Goal: Task Accomplishment & Management: Complete application form

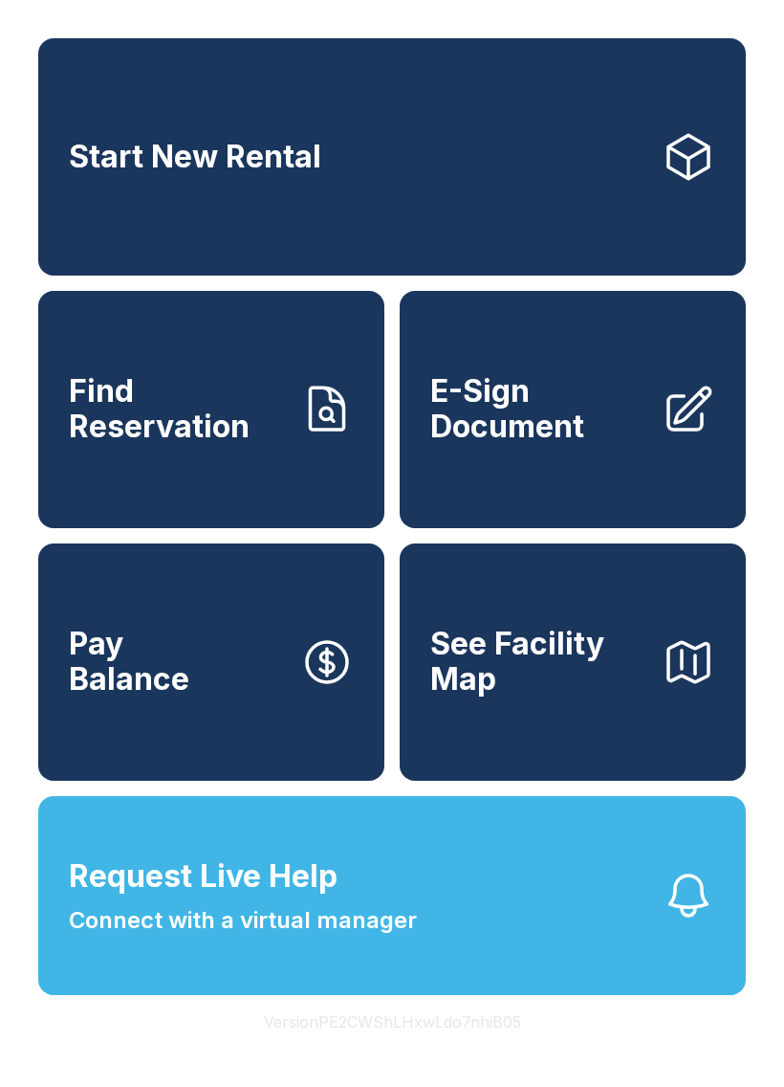
click at [489, 414] on span "E-Sign Document" at bounding box center [539, 409] width 216 height 70
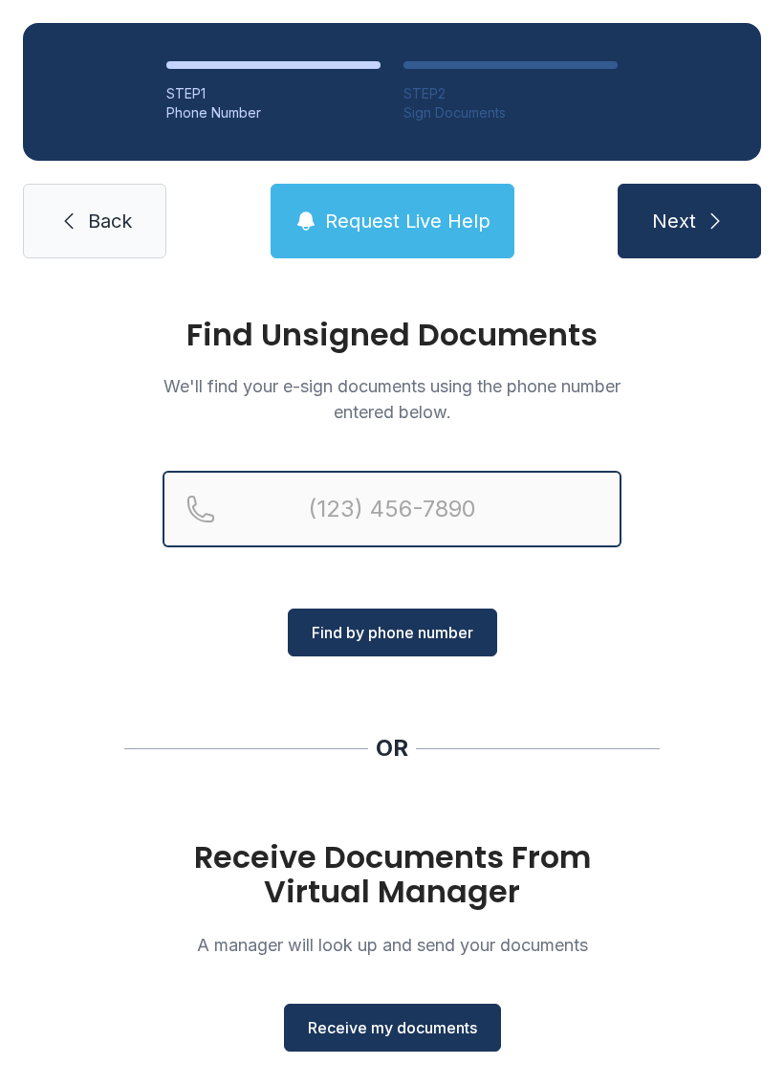
click at [308, 495] on input "Reservation phone number" at bounding box center [392, 509] width 459 height 77
type input "[PHONE_NUMBER]"
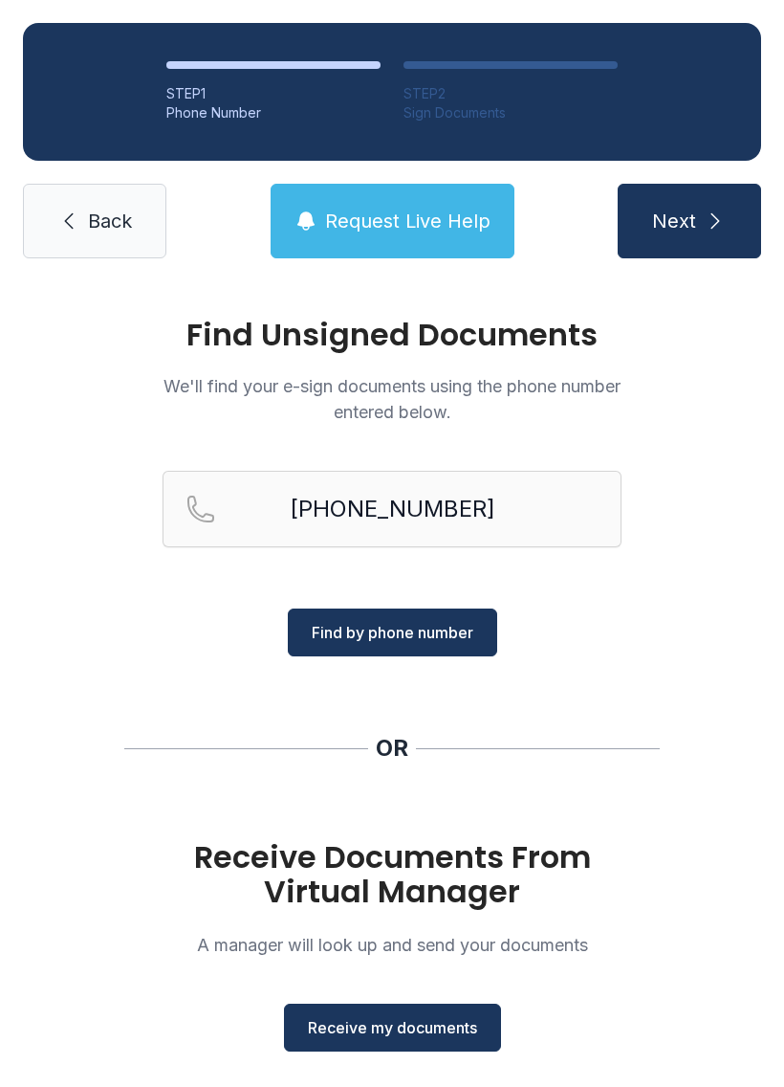
click at [390, 613] on button "Find by phone number" at bounding box center [393, 632] width 210 height 48
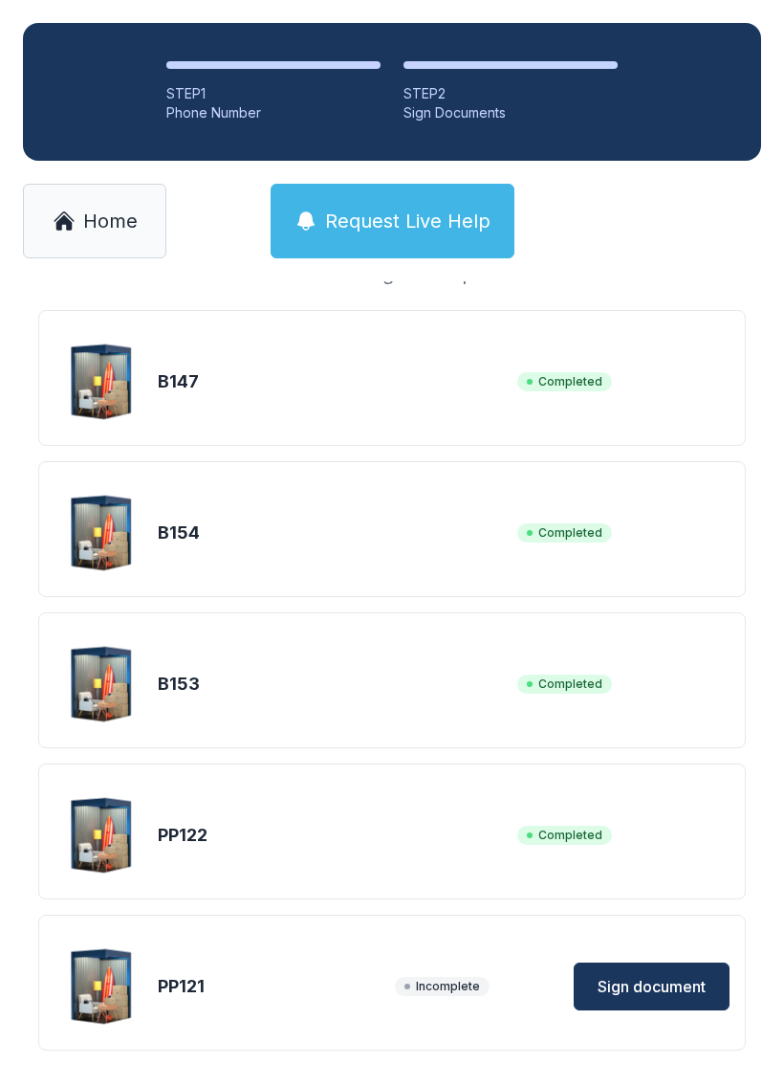
scroll to position [145, 0]
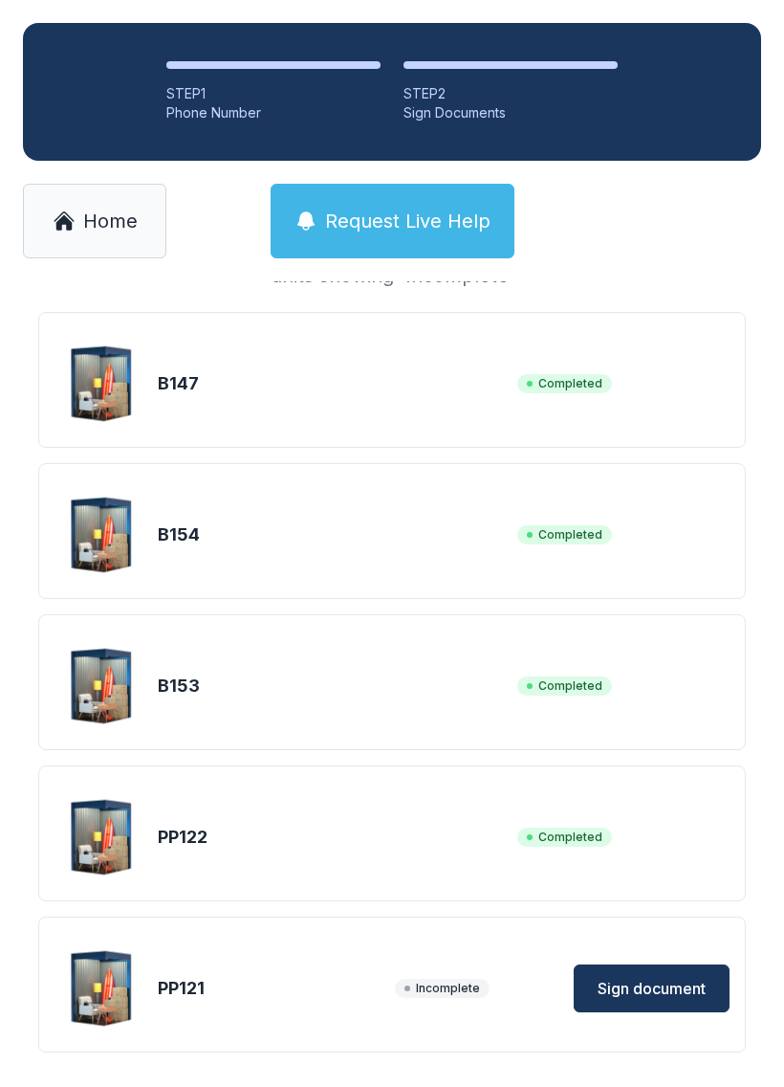
click at [638, 972] on button "Sign document" at bounding box center [652, 988] width 156 height 48
click at [643, 987] on span "Sign document" at bounding box center [652, 988] width 108 height 23
click at [105, 844] on img at bounding box center [102, 837] width 92 height 92
click at [566, 844] on span "Completed" at bounding box center [565, 837] width 95 height 19
click at [566, 843] on span "Completed" at bounding box center [565, 837] width 95 height 19
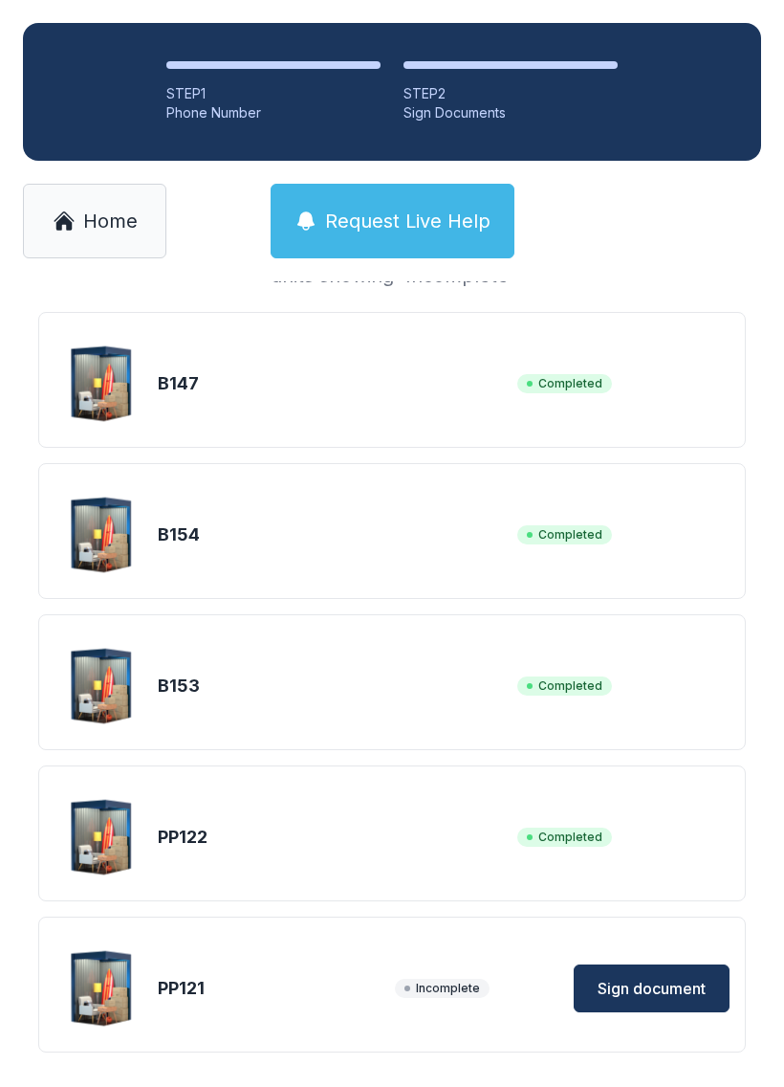
click at [565, 809] on div "PP122 Completed" at bounding box center [392, 837] width 675 height 96
click at [576, 809] on div "PP122 Completed" at bounding box center [392, 837] width 675 height 96
click at [370, 211] on span "Request Live Help" at bounding box center [408, 221] width 166 height 27
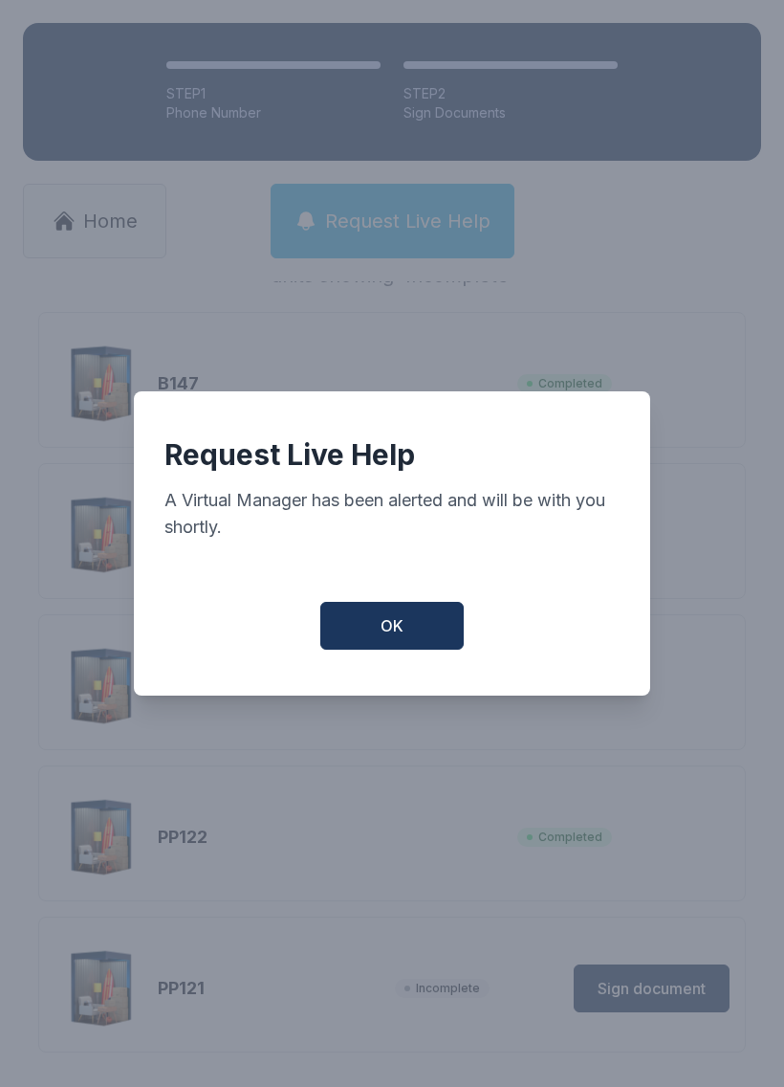
click at [360, 619] on button "OK" at bounding box center [392, 626] width 144 height 48
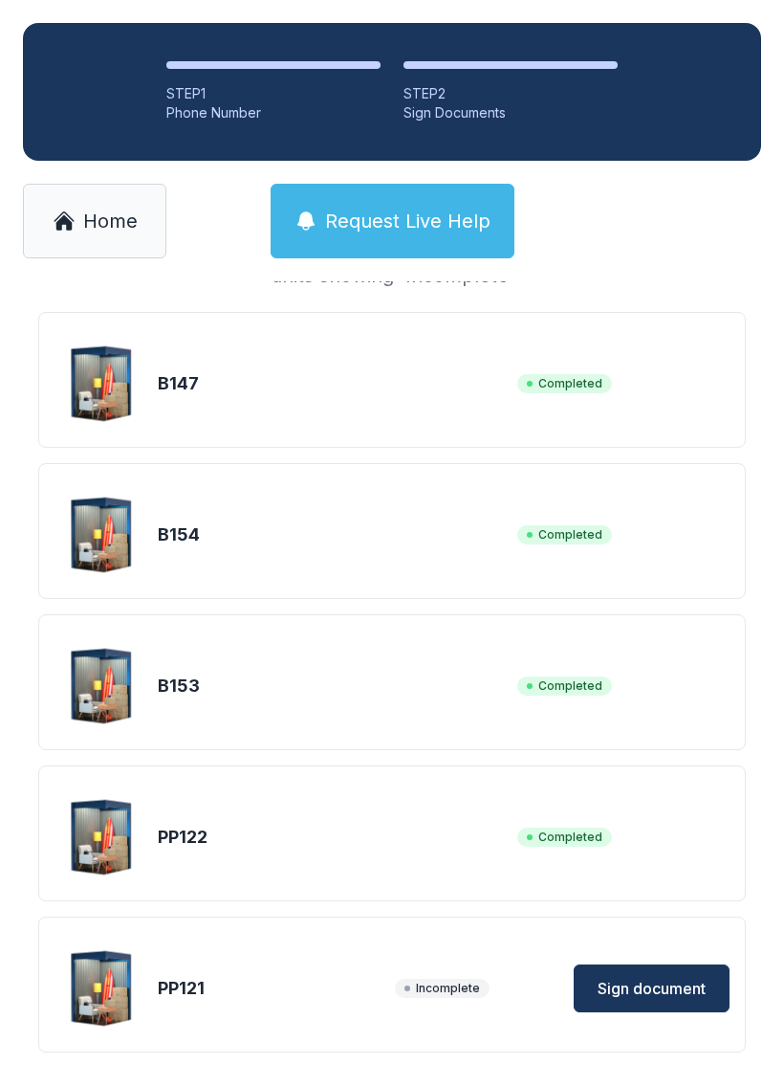
click at [94, 224] on span "Home" at bounding box center [110, 221] width 55 height 27
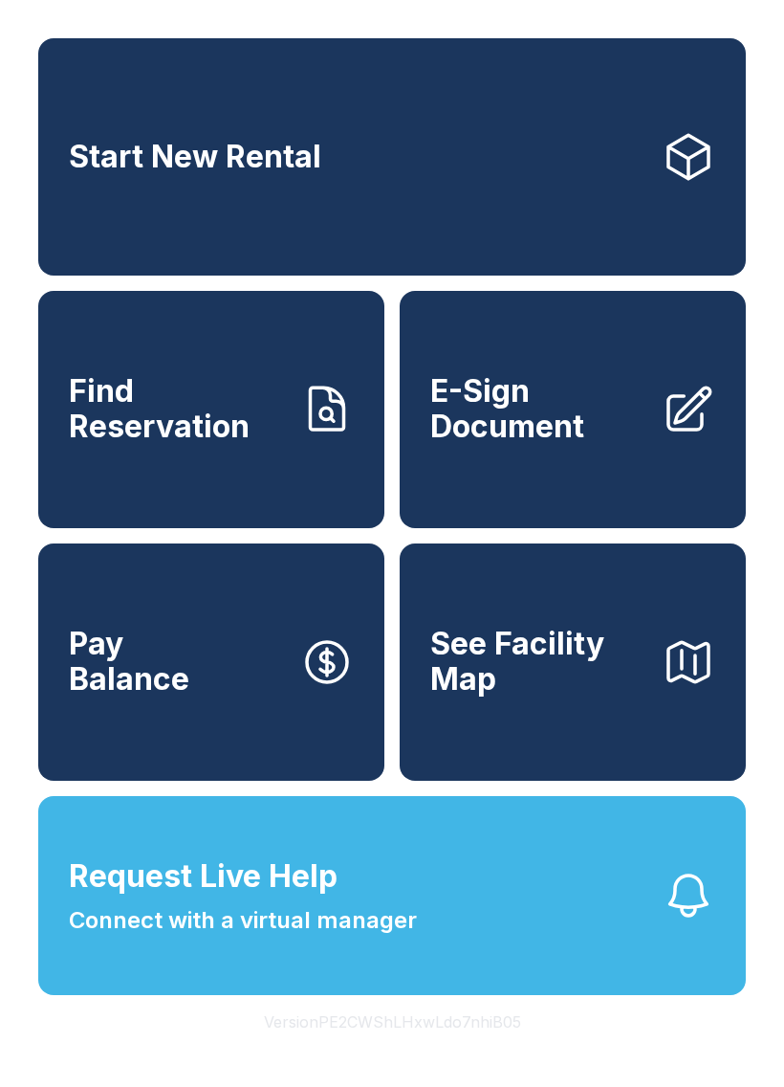
click at [11, 1086] on div "Start New Rental Find Reservation E-Sign Document Pay Balance See Facility Map …" at bounding box center [392, 543] width 784 height 1087
click at [526, 416] on span "E-Sign Document" at bounding box center [539, 409] width 216 height 70
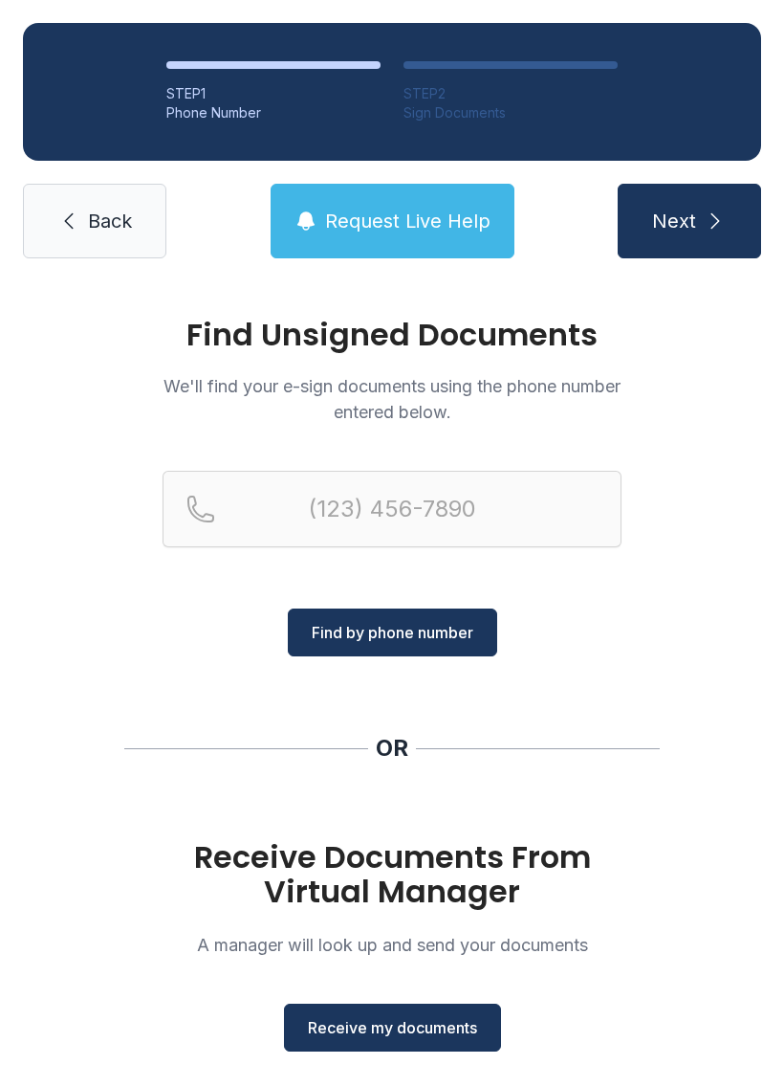
click at [387, 1028] on span "Receive my documents" at bounding box center [392, 1027] width 169 height 23
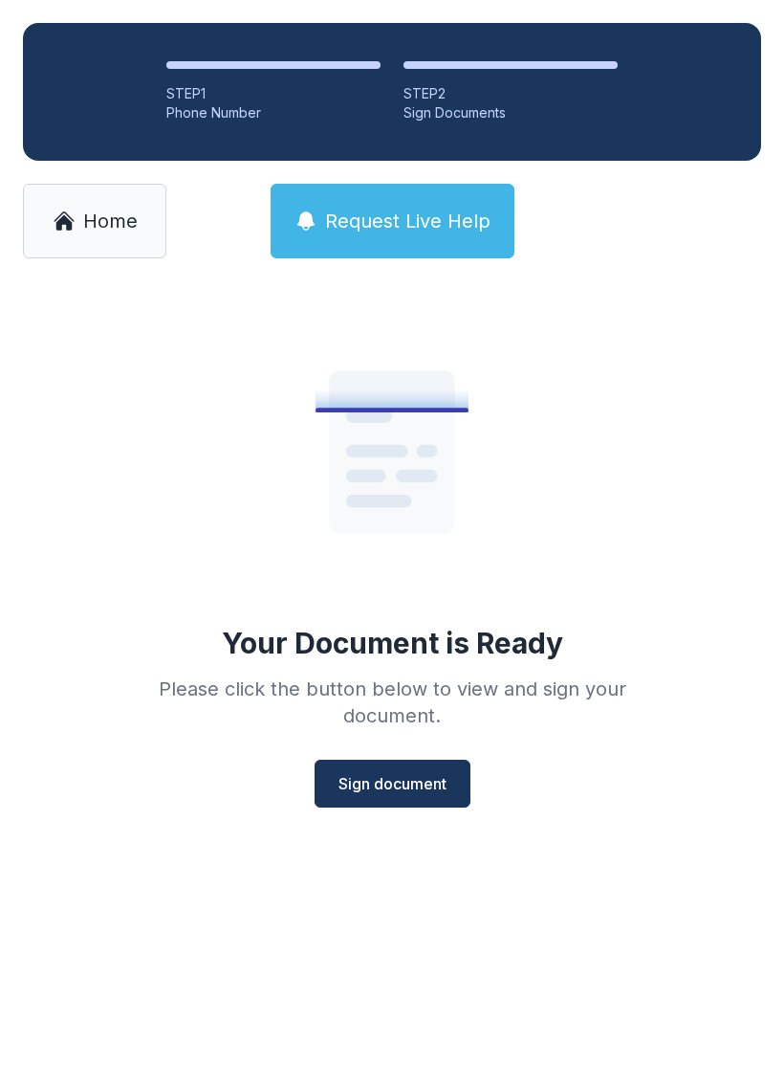
click at [387, 784] on span "Sign document" at bounding box center [393, 783] width 108 height 23
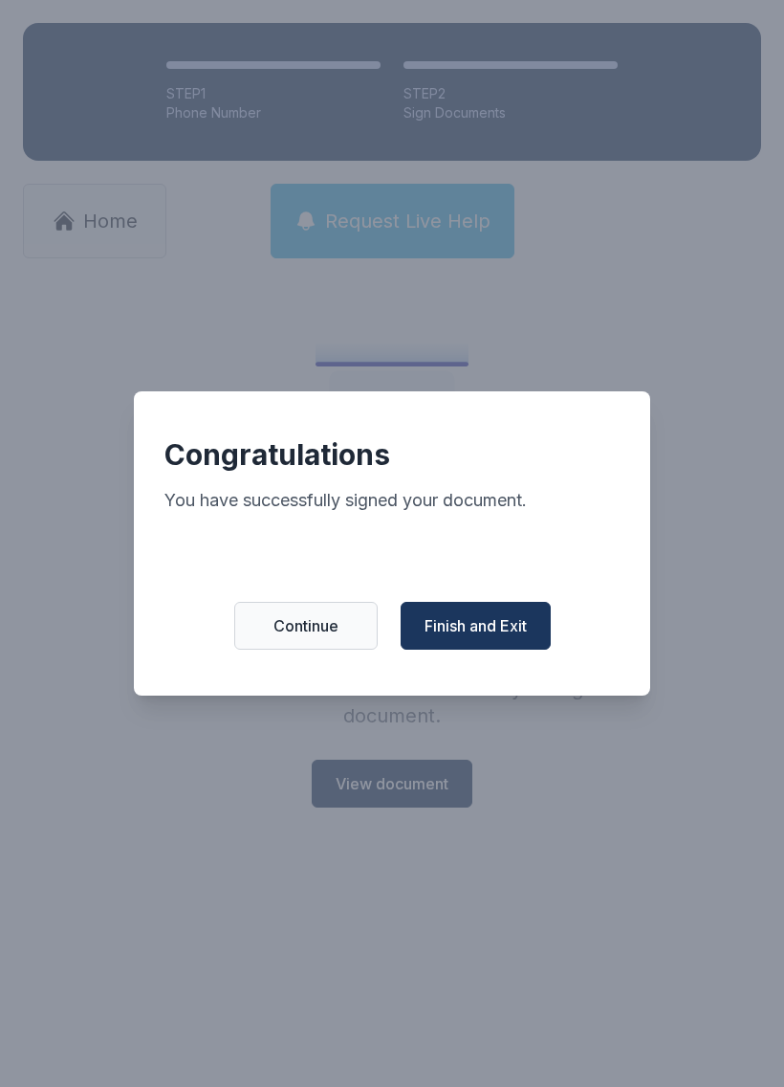
click at [468, 630] on span "Finish and Exit" at bounding box center [476, 625] width 102 height 23
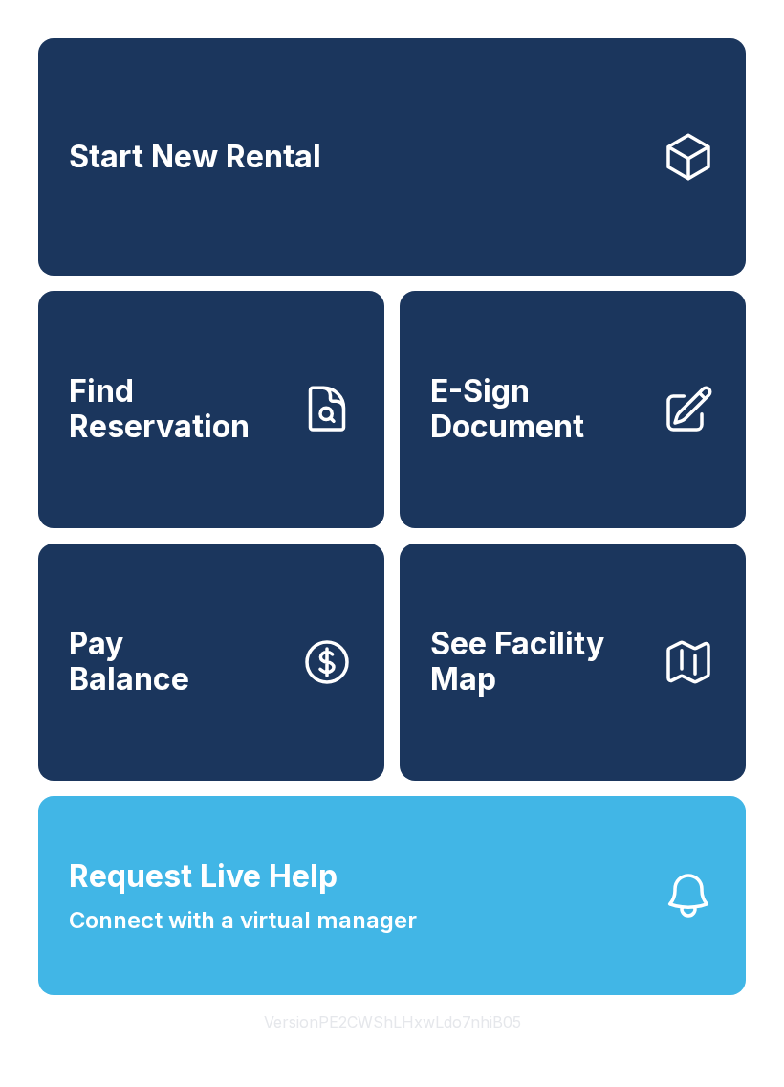
click at [508, 420] on span "E-Sign Document" at bounding box center [539, 409] width 216 height 70
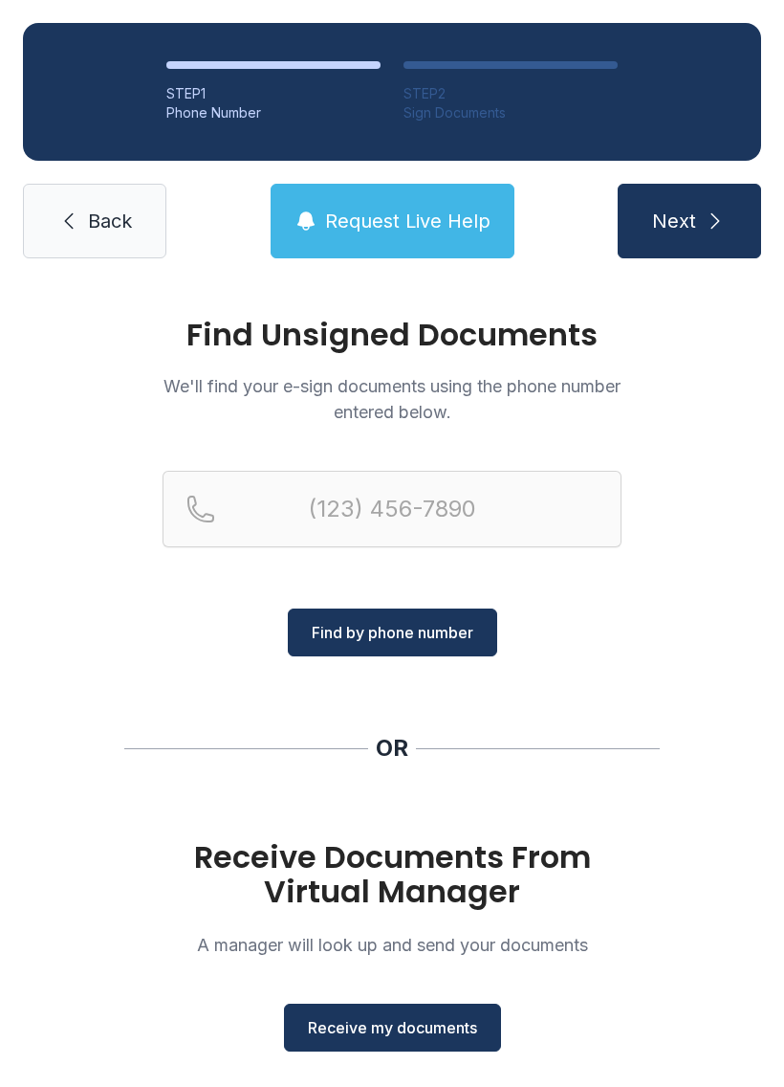
click at [380, 1041] on button "Receive my documents" at bounding box center [392, 1028] width 217 height 48
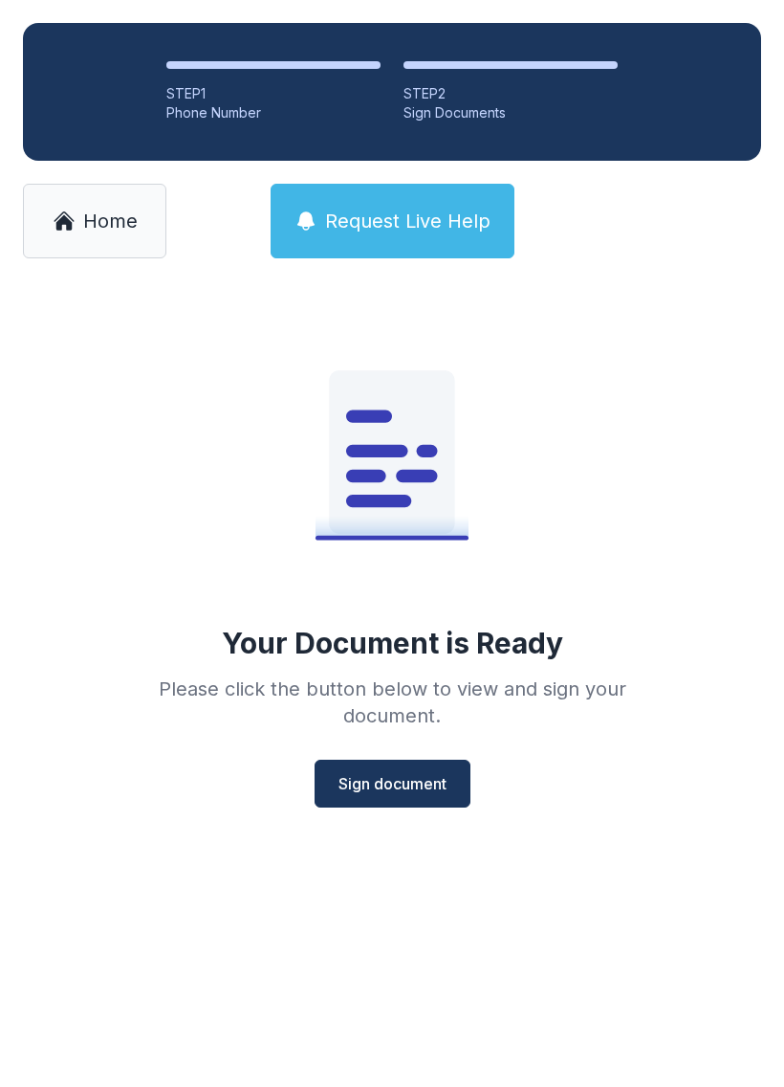
click at [391, 779] on span "Sign document" at bounding box center [393, 783] width 108 height 23
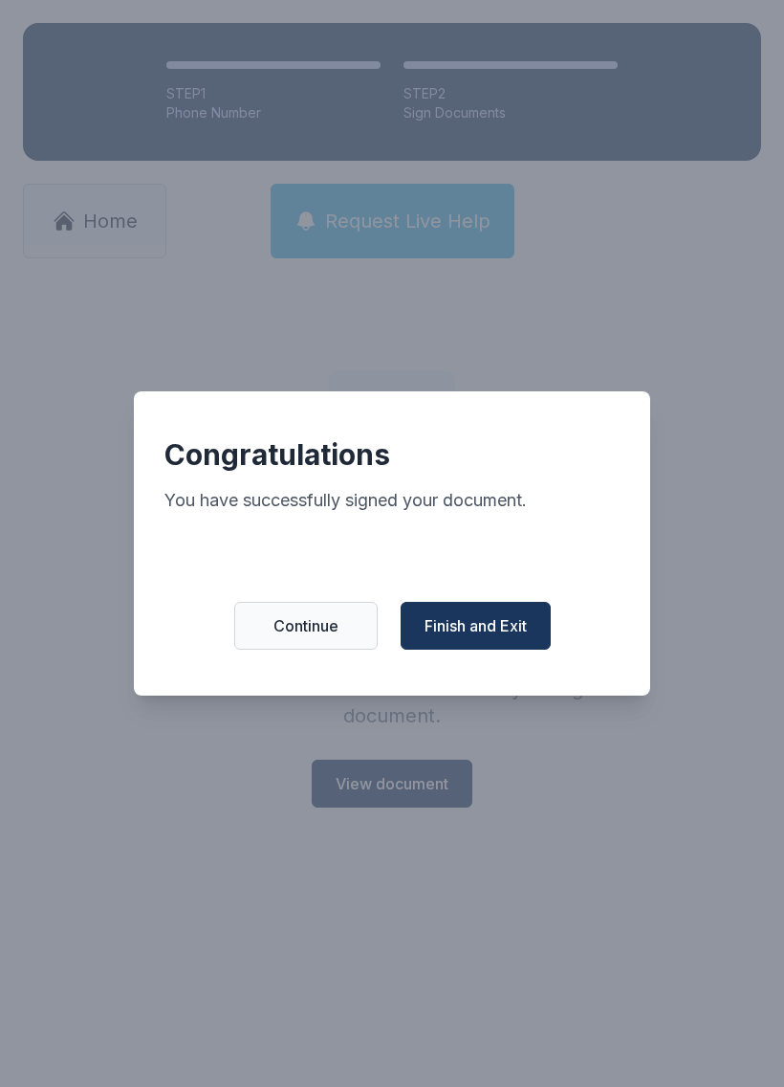
click at [483, 623] on button "Finish and Exit" at bounding box center [476, 626] width 150 height 48
